Goal: Information Seeking & Learning: Learn about a topic

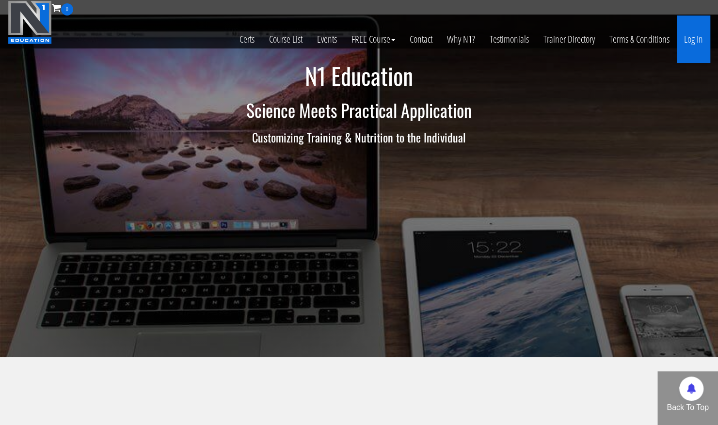
click at [697, 40] on link "Log In" at bounding box center [693, 40] width 33 height 48
click at [695, 60] on link "Log In" at bounding box center [693, 40] width 33 height 48
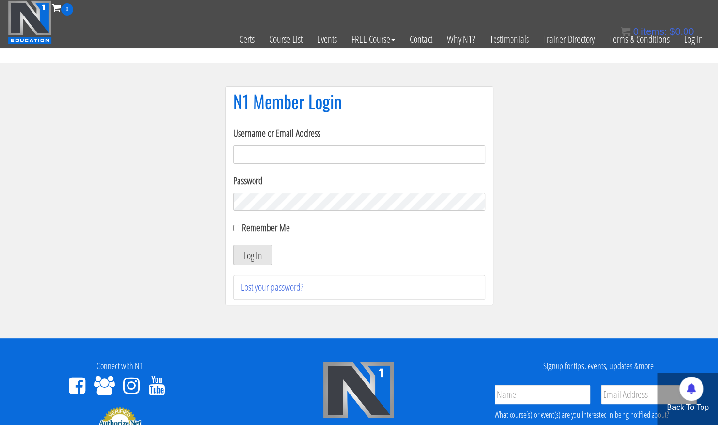
type input "frederik@fysfrederik.dk"
click at [264, 258] on button "Log In" at bounding box center [252, 255] width 39 height 20
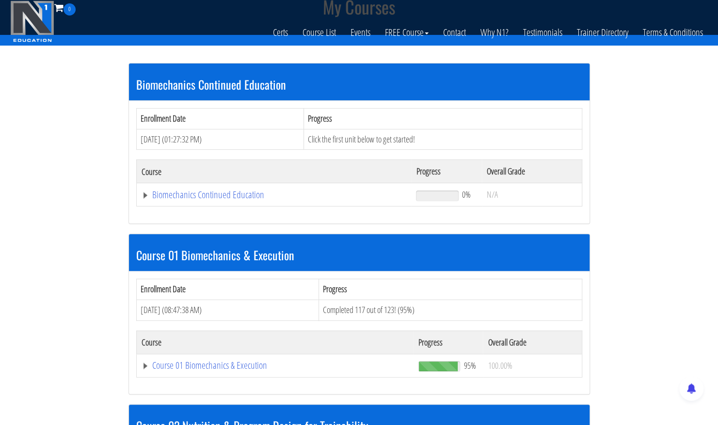
scroll to position [267, 0]
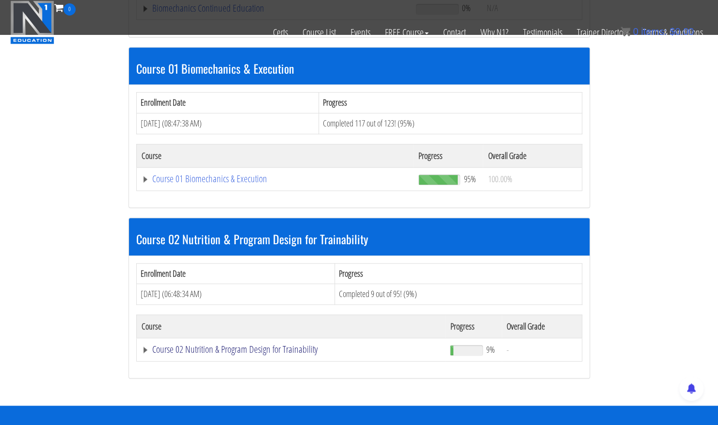
click at [190, 13] on link "Course 02 Nutrition & Program Design for Trainability" at bounding box center [274, 8] width 265 height 10
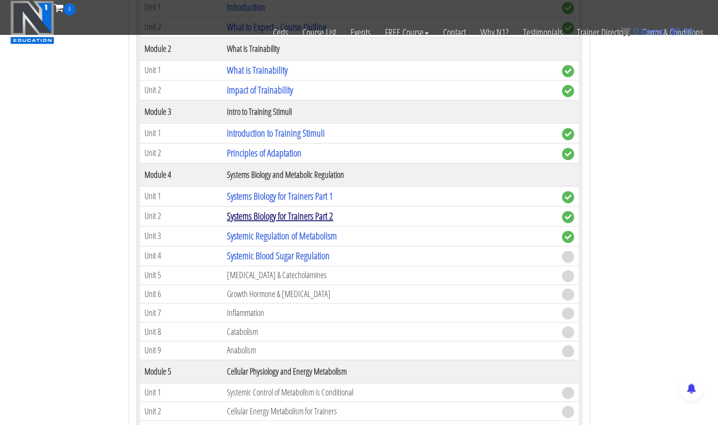
scroll to position [655, 0]
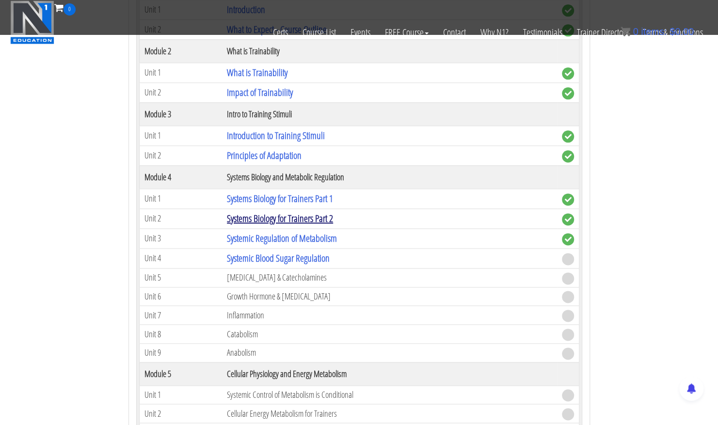
click at [305, 212] on link "Systems Biology for Trainers Part 2" at bounding box center [280, 218] width 106 height 13
click at [311, 213] on link "Systems Biology for Trainers Part 2" at bounding box center [280, 218] width 106 height 13
click at [309, 209] on td "Systems Biology for Trainers Part 2" at bounding box center [389, 219] width 335 height 20
click at [310, 212] on link "Systems Biology for Trainers Part 2" at bounding box center [280, 218] width 106 height 13
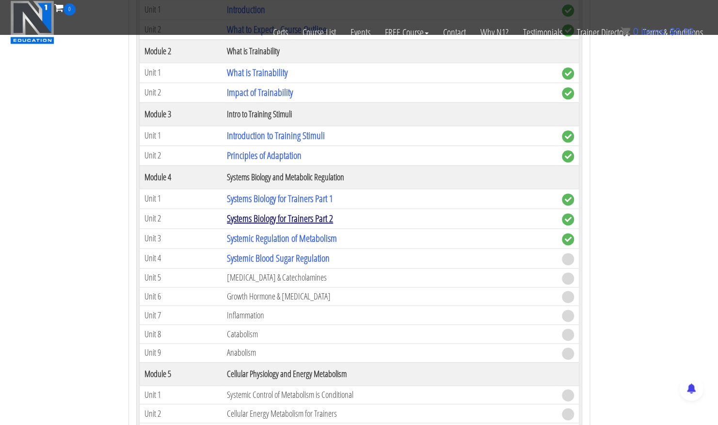
click at [310, 212] on link "Systems Biology for Trainers Part 2" at bounding box center [280, 218] width 106 height 13
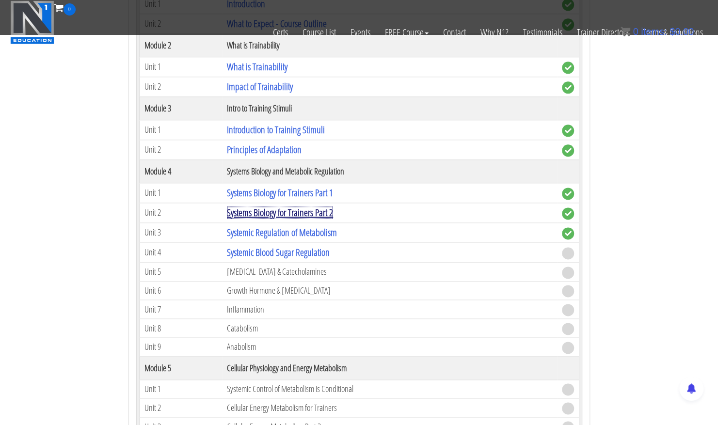
scroll to position [669, 0]
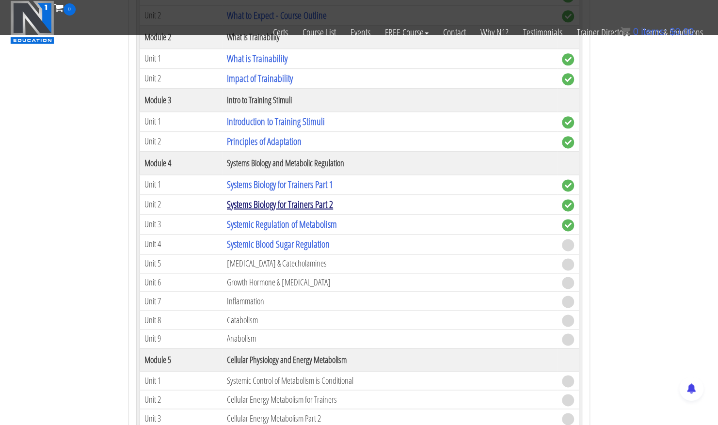
click at [305, 198] on link "Systems Biology for Trainers Part 2" at bounding box center [280, 204] width 106 height 13
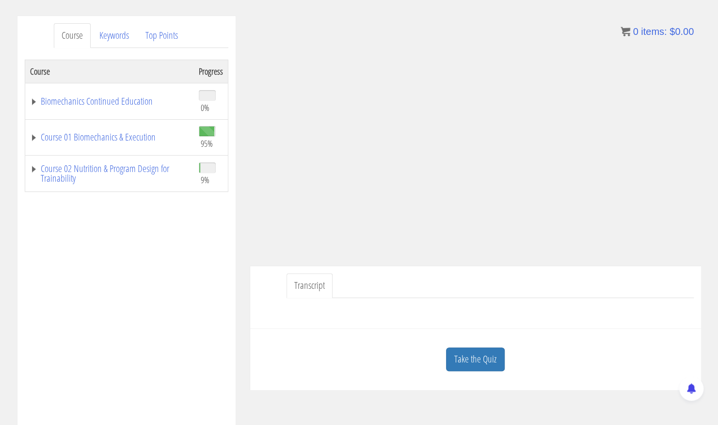
scroll to position [112, 0]
click at [460, 367] on link "Take the Quiz" at bounding box center [475, 359] width 59 height 24
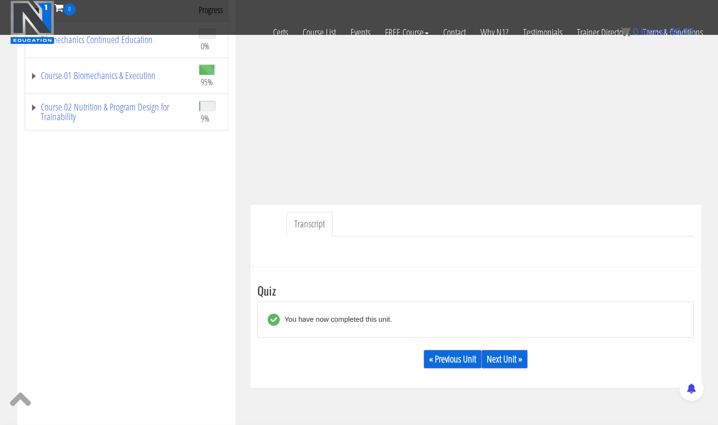
scroll to position [184, 0]
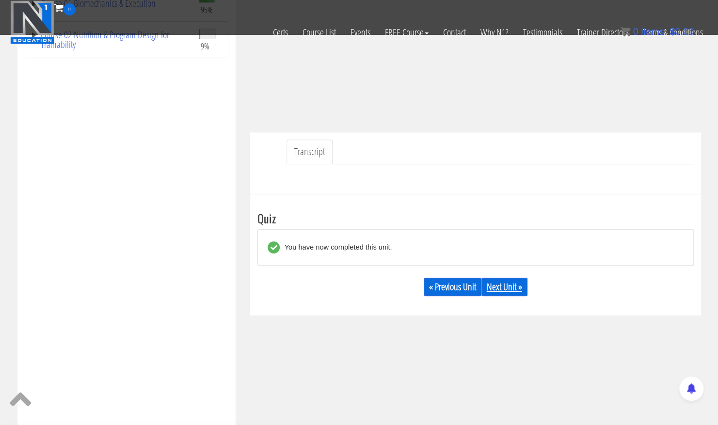
click at [509, 291] on link "Next Unit »" at bounding box center [505, 287] width 46 height 18
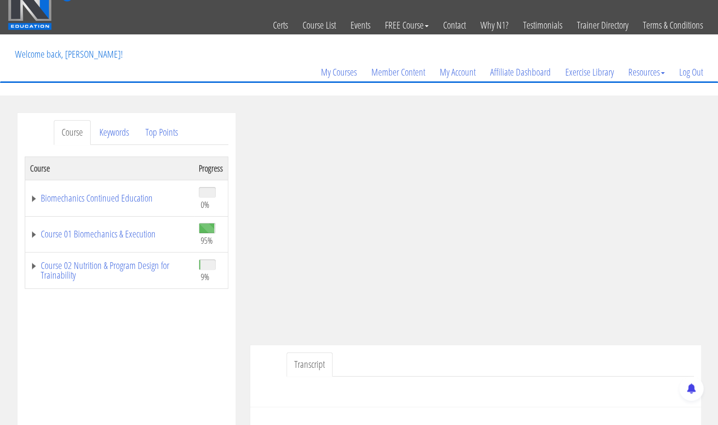
scroll to position [22, 0]
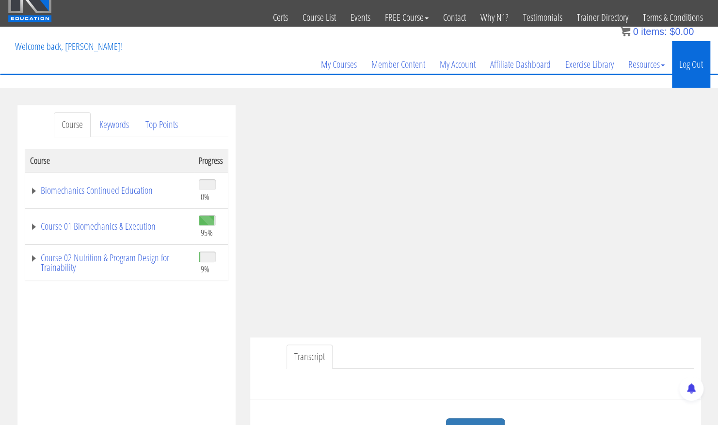
click at [696, 61] on link "Log Out" at bounding box center [691, 64] width 38 height 47
